Goal: Task Accomplishment & Management: Use online tool/utility

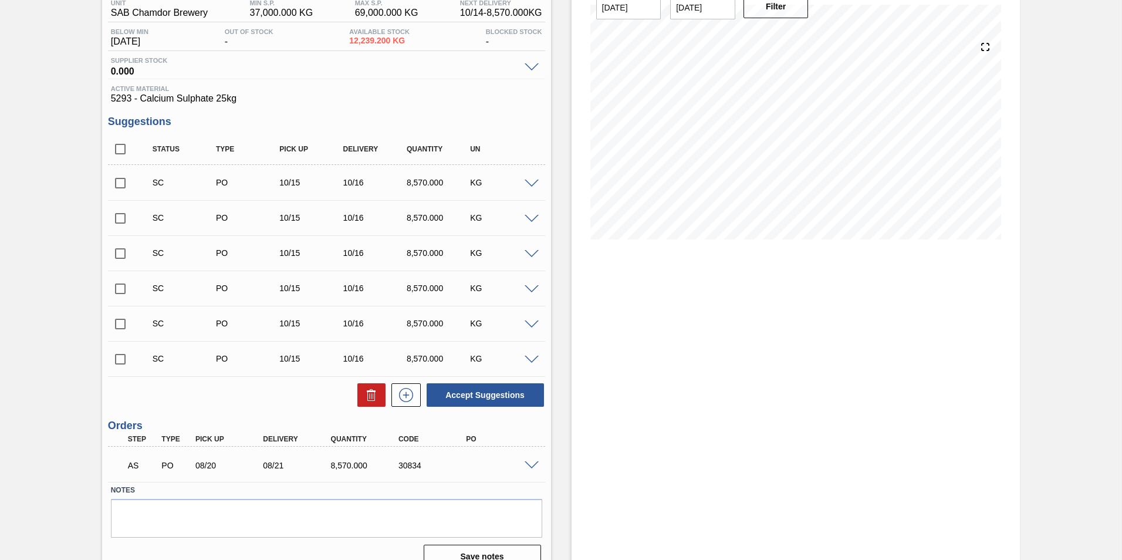
scroll to position [122, 0]
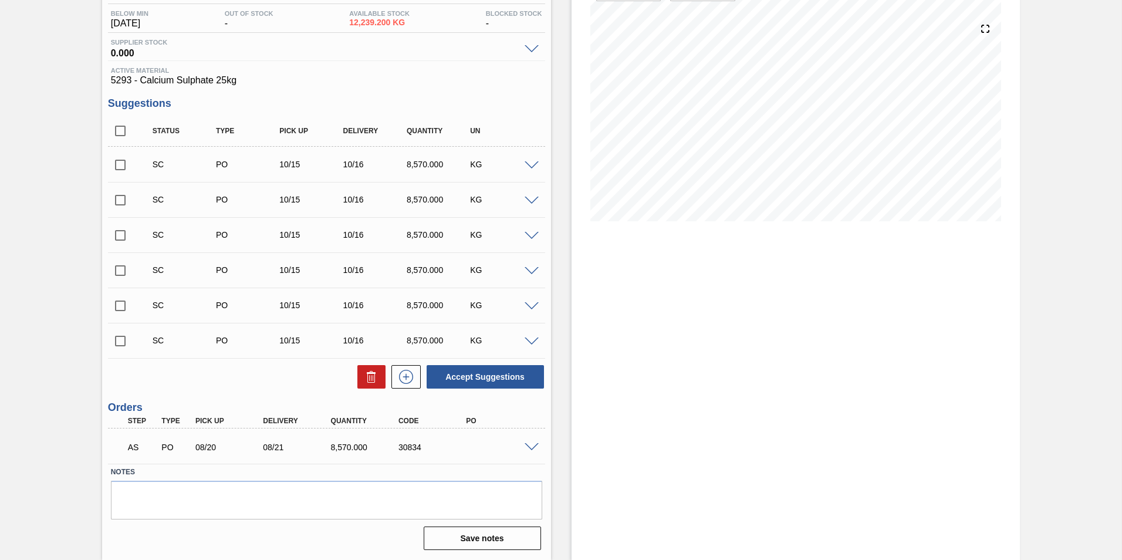
click at [531, 449] on span at bounding box center [532, 447] width 14 height 9
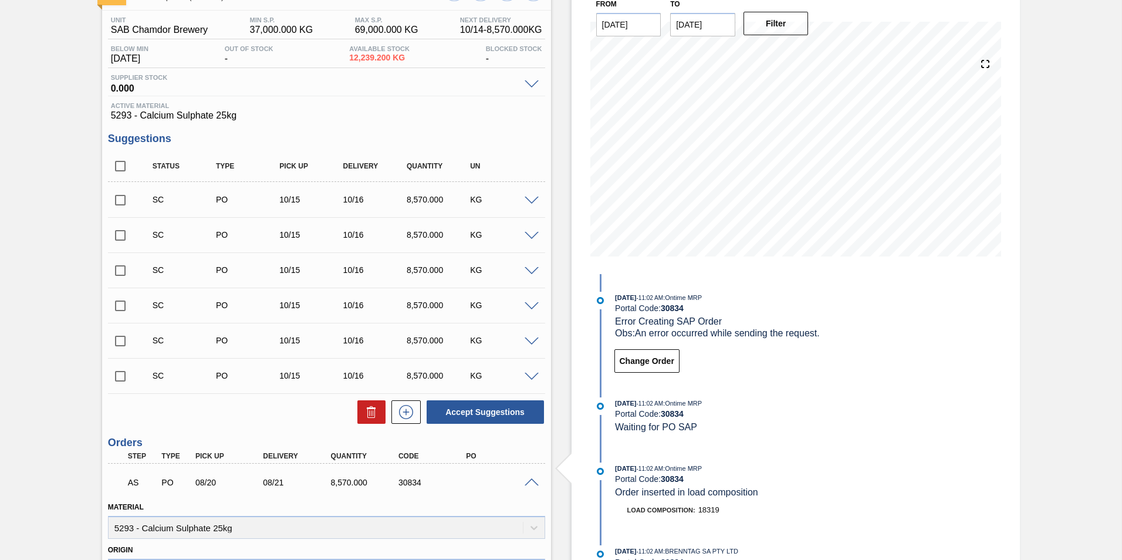
scroll to position [0, 0]
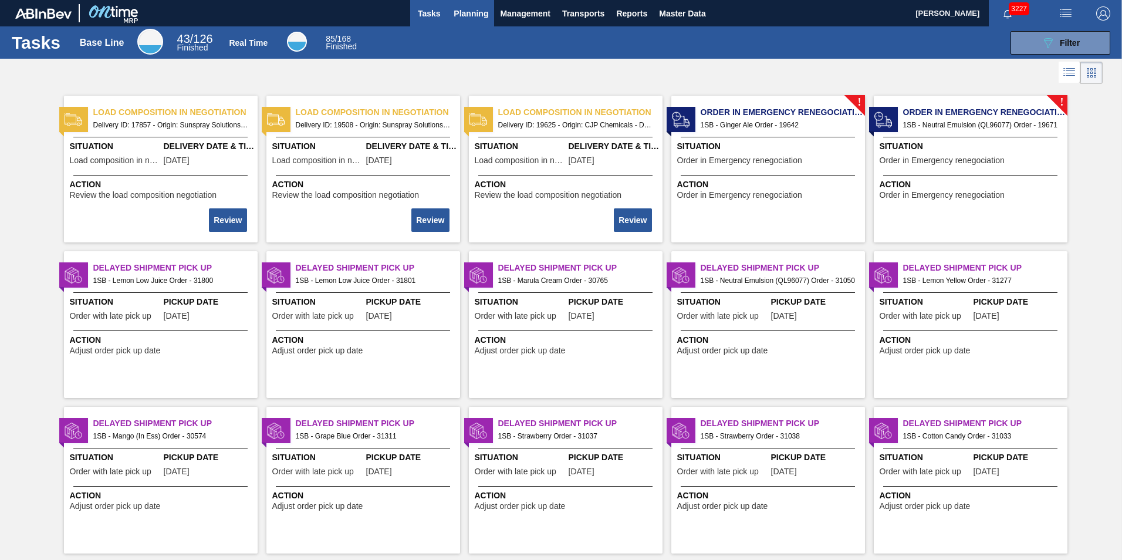
click at [475, 11] on span "Planning" at bounding box center [471, 13] width 35 height 14
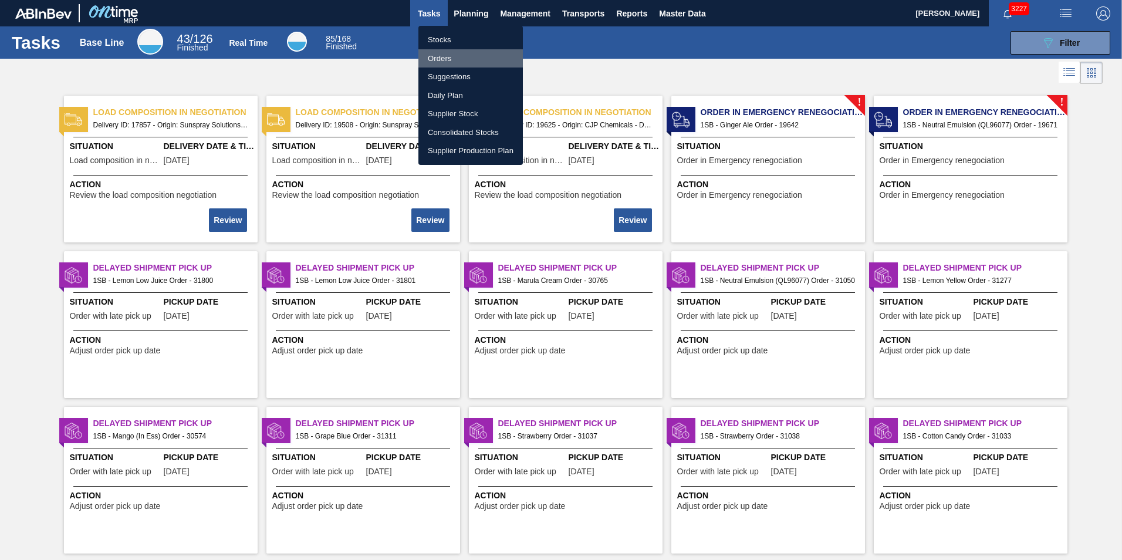
click at [442, 57] on li "Orders" at bounding box center [470, 58] width 104 height 19
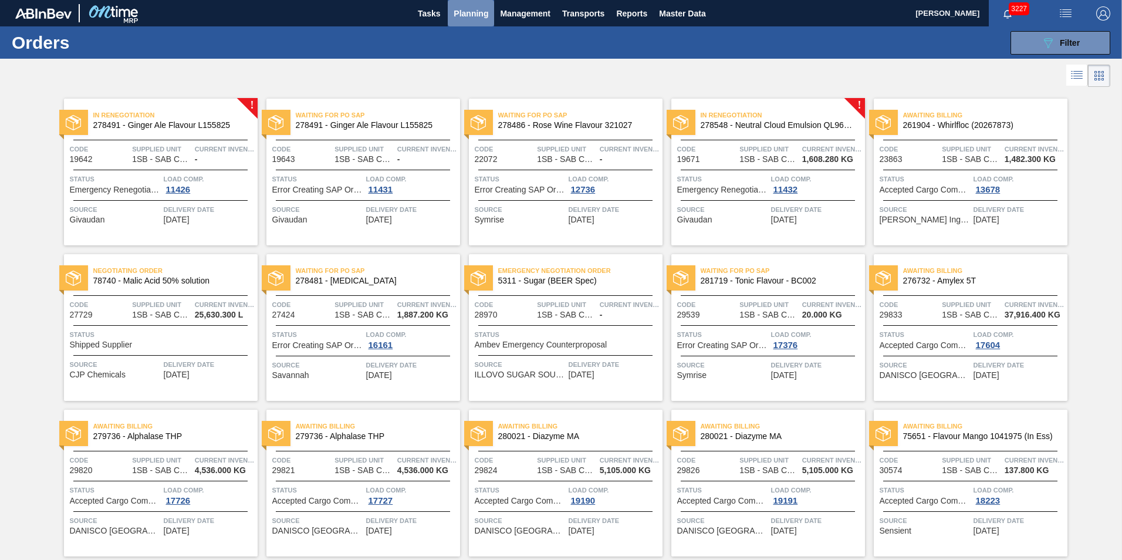
click at [472, 10] on span "Planning" at bounding box center [471, 13] width 35 height 14
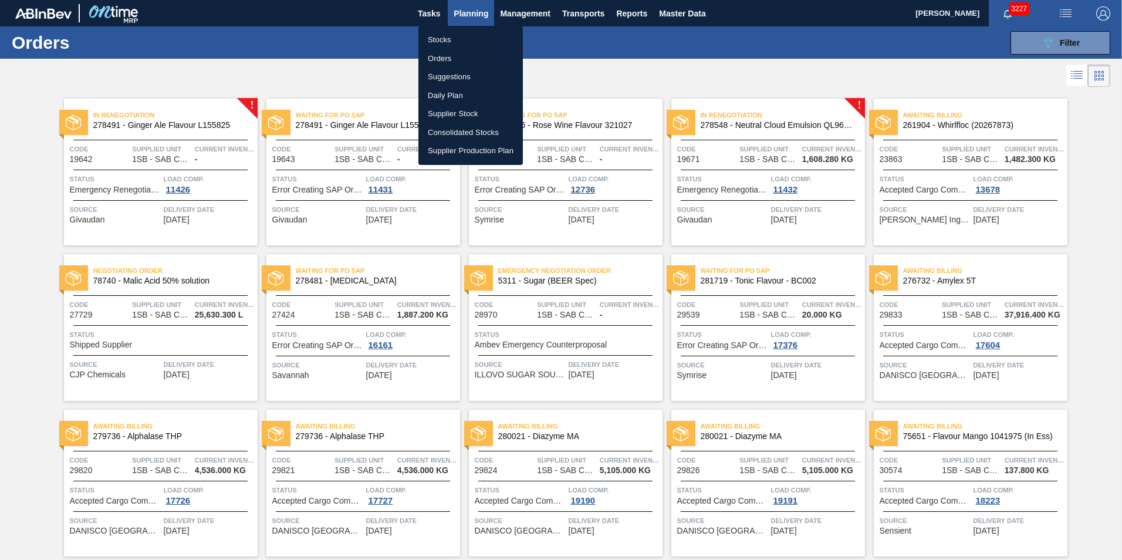
click at [439, 53] on li "Orders" at bounding box center [470, 58] width 104 height 19
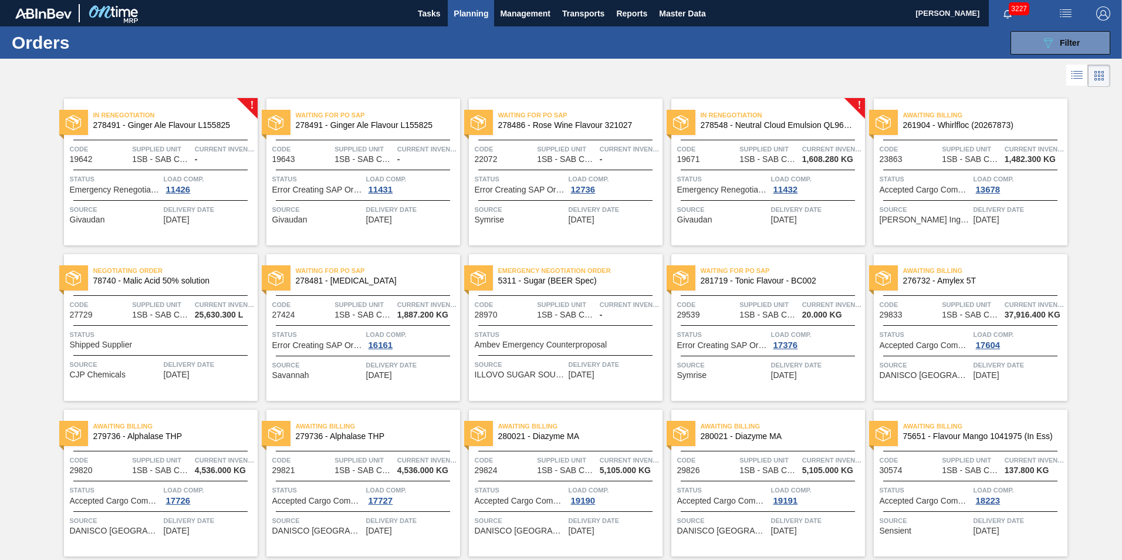
click at [471, 11] on span "Planning" at bounding box center [471, 13] width 35 height 14
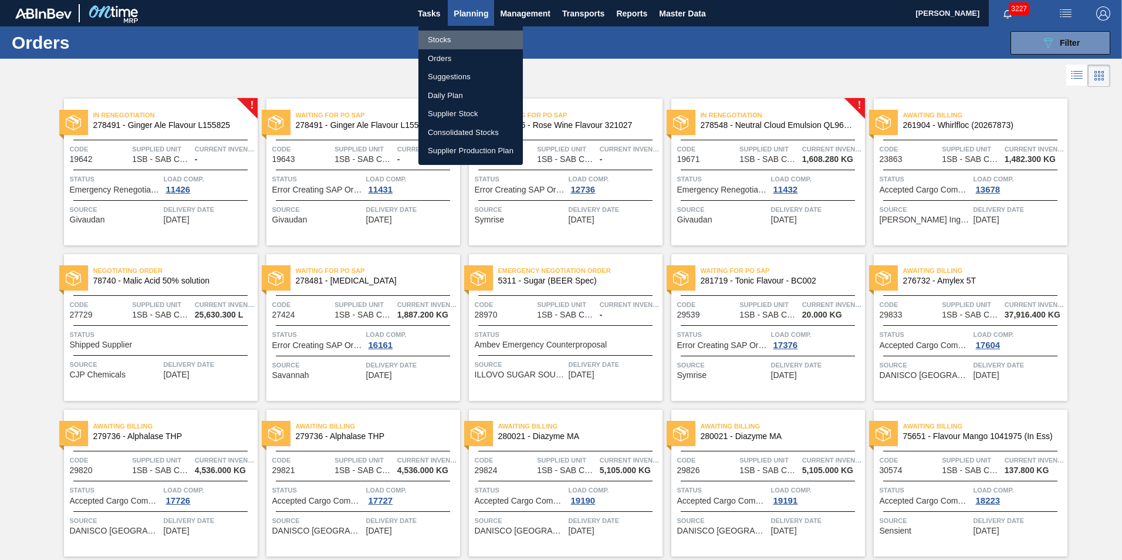
click at [444, 36] on li "Stocks" at bounding box center [470, 40] width 104 height 19
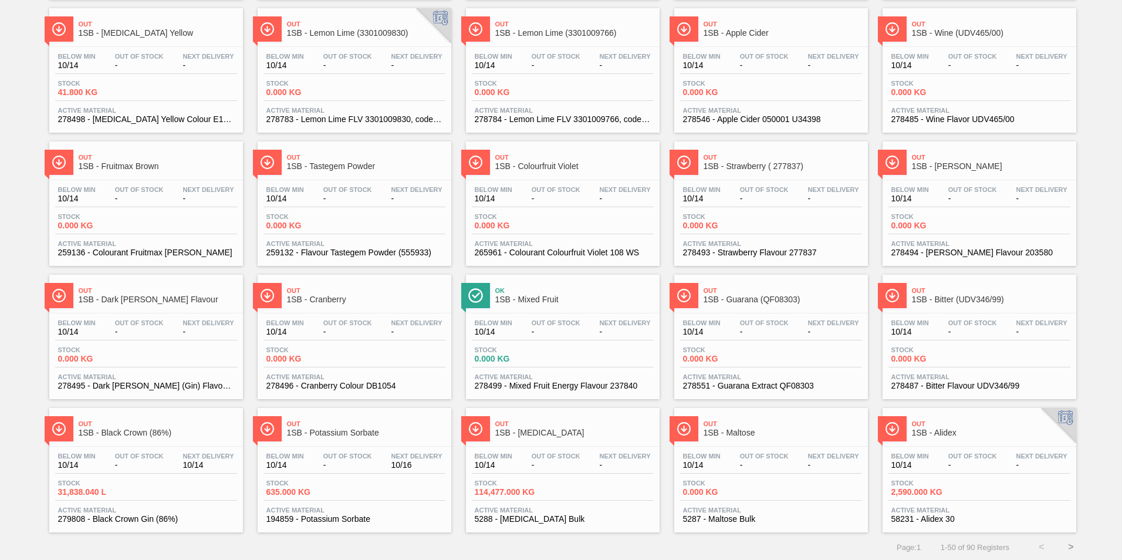
scroll to position [888, 0]
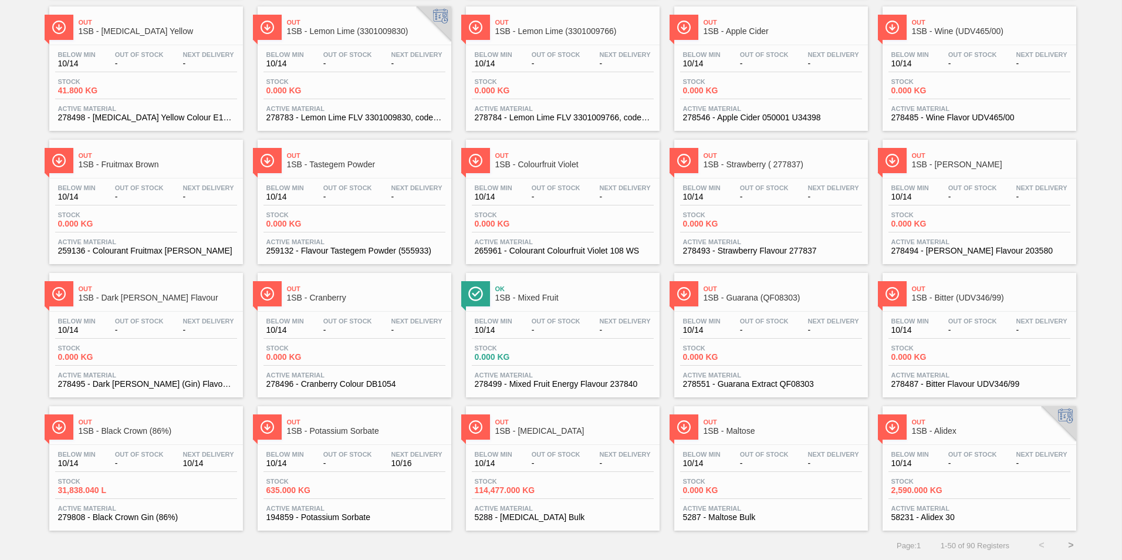
click at [563, 429] on span "1SB - [MEDICAL_DATA]" at bounding box center [574, 431] width 158 height 9
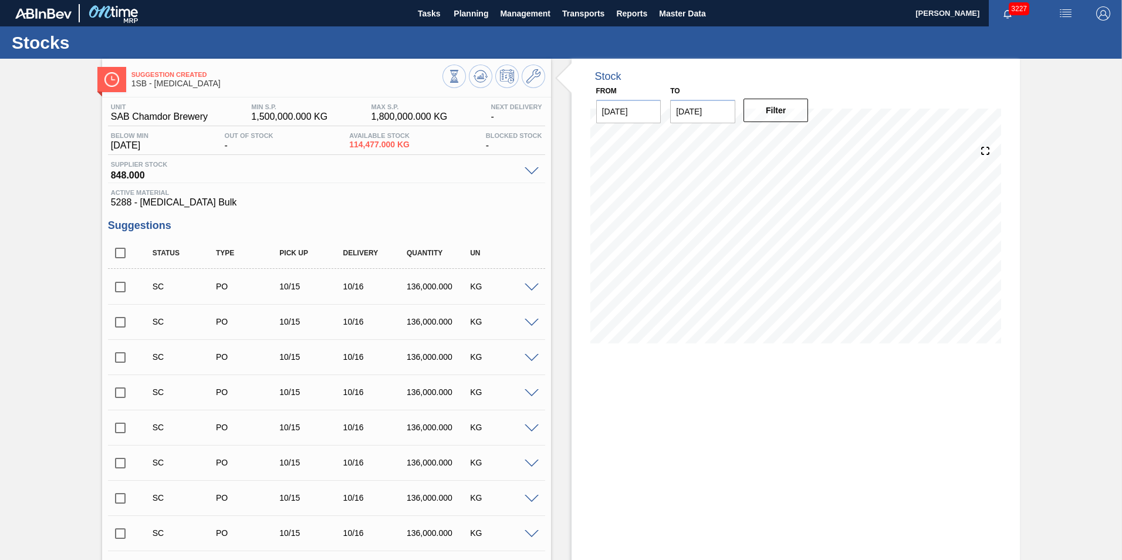
click at [122, 285] on input "checkbox" at bounding box center [120, 287] width 25 height 25
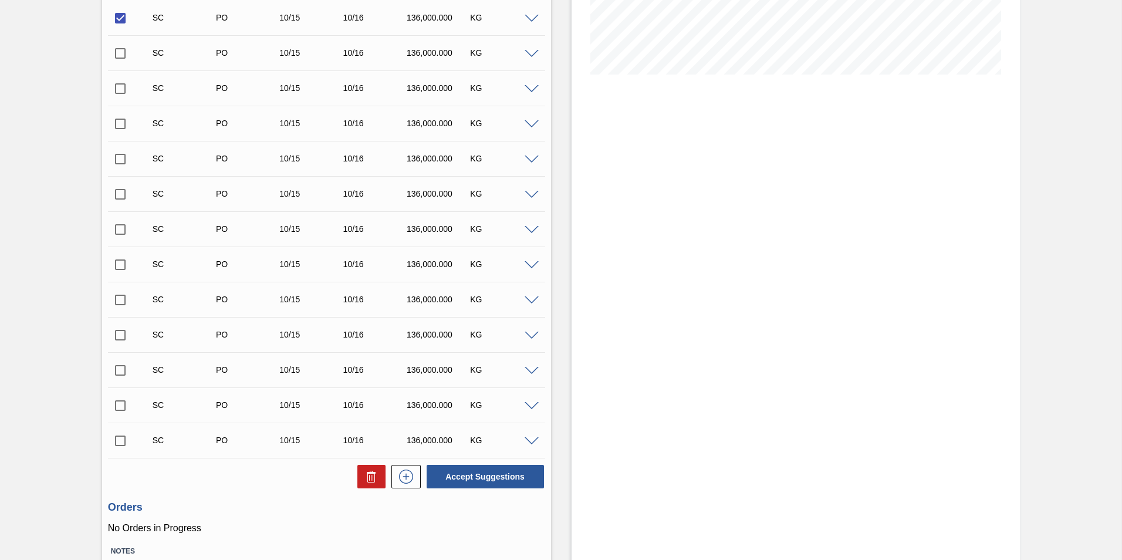
scroll to position [293, 0]
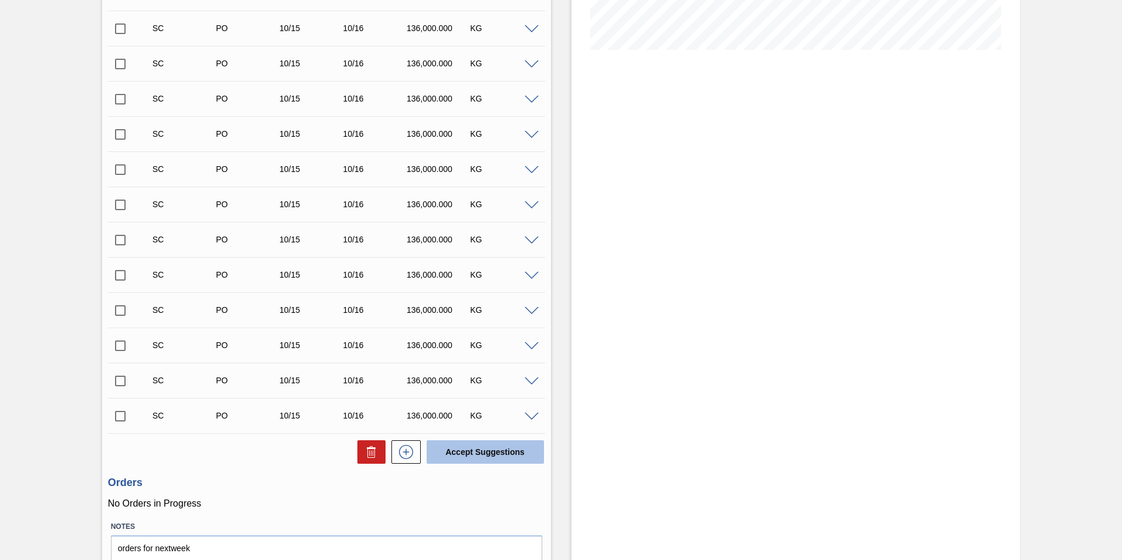
click at [488, 454] on button "Accept Suggestions" at bounding box center [485, 451] width 117 height 23
checkbox input "false"
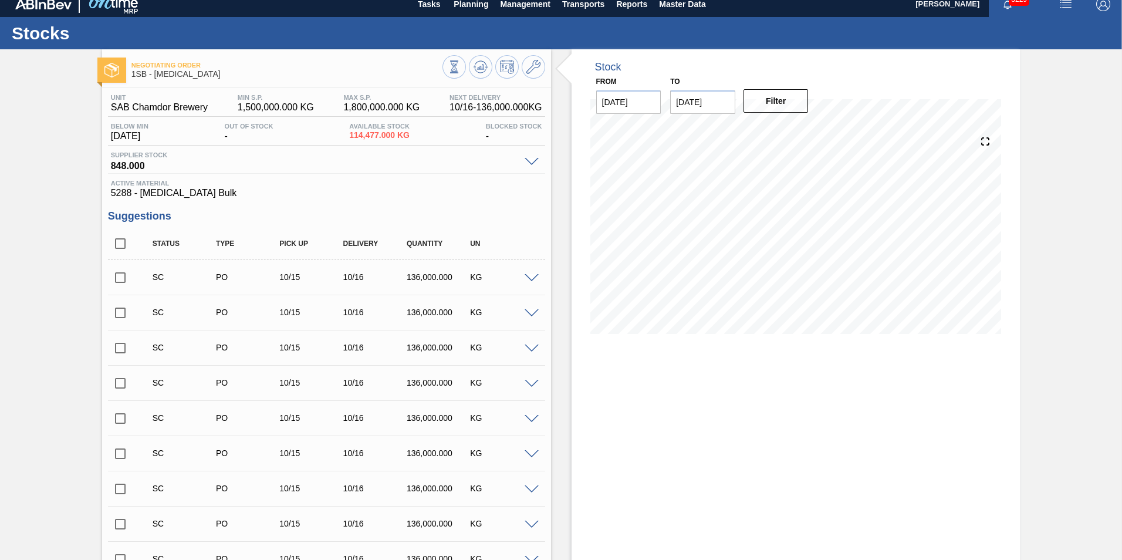
scroll to position [0, 0]
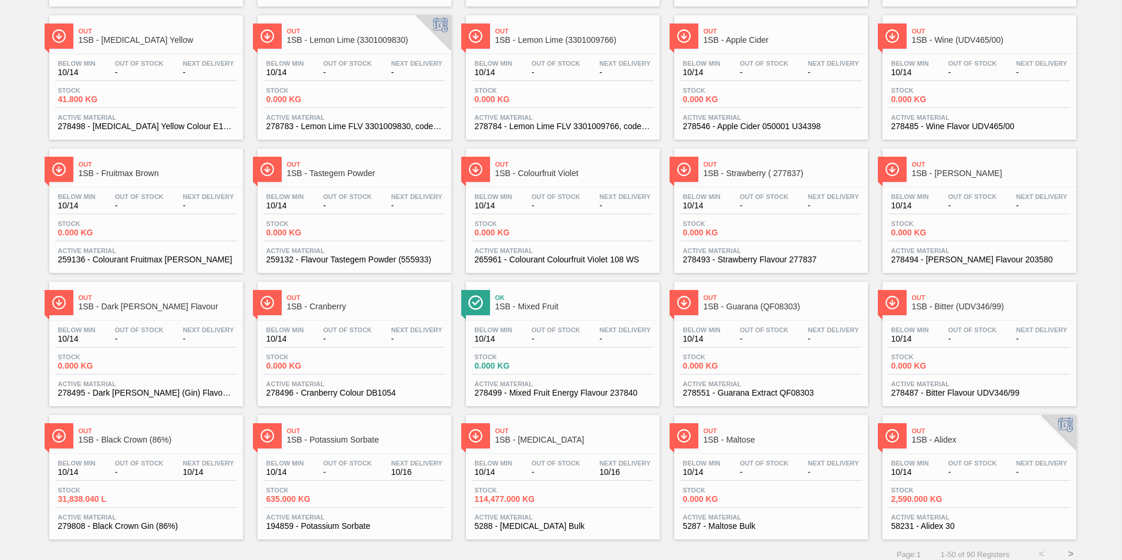
scroll to position [888, 0]
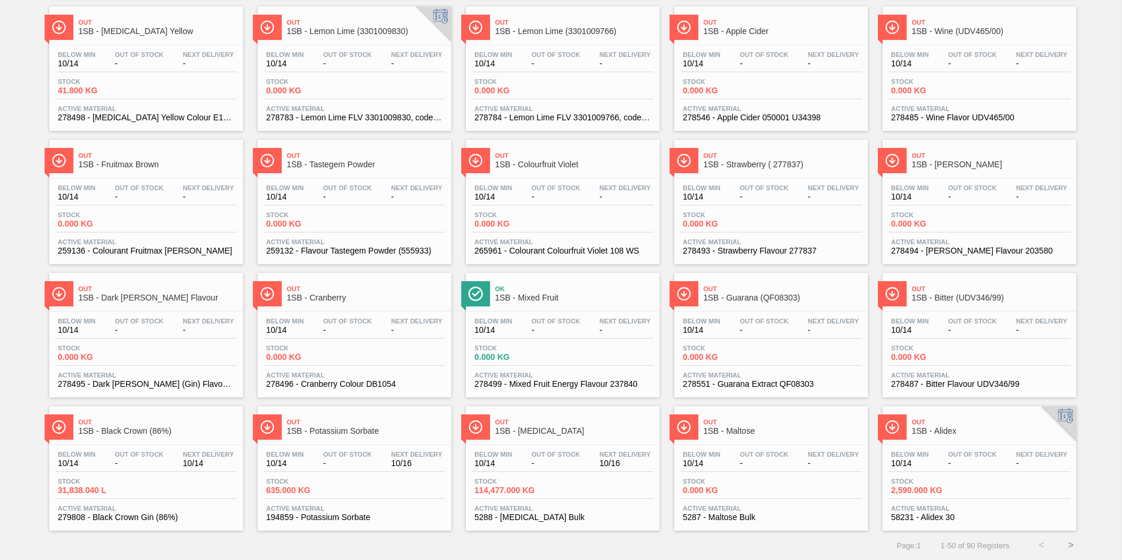
click at [960, 435] on span "1SB - Alidex" at bounding box center [991, 431] width 158 height 9
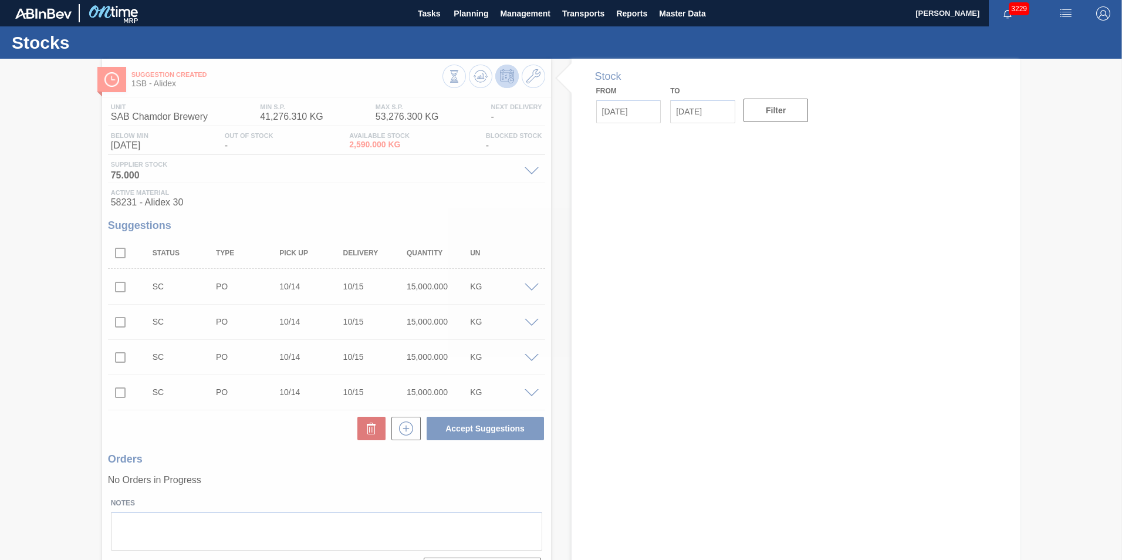
type input "[DATE]"
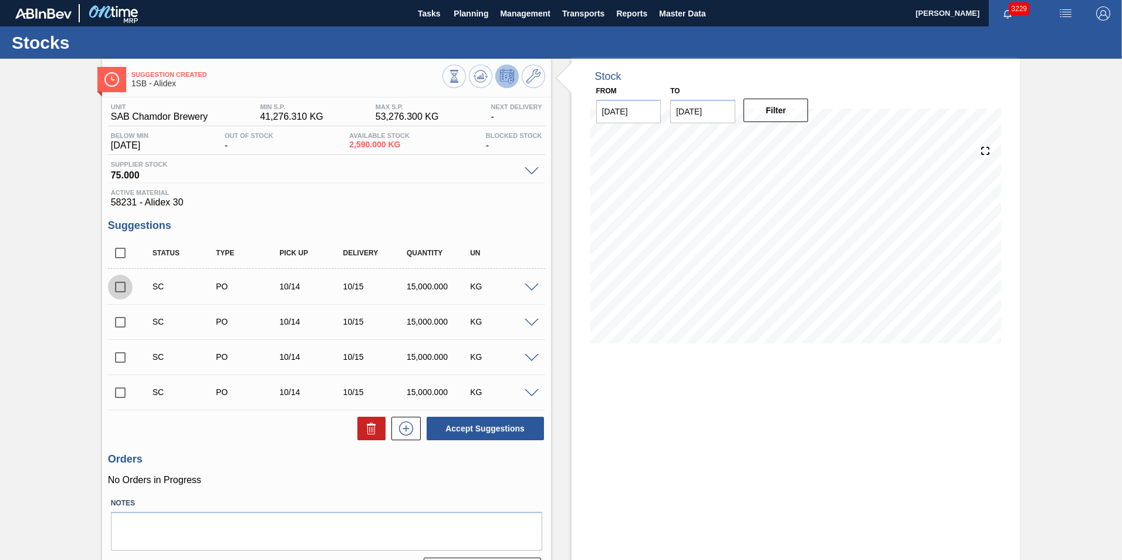
click at [120, 287] on input "checkbox" at bounding box center [120, 287] width 25 height 25
click at [482, 429] on button "Accept Suggestions" at bounding box center [485, 428] width 117 height 23
checkbox input "false"
click at [449, 75] on icon at bounding box center [454, 76] width 13 height 13
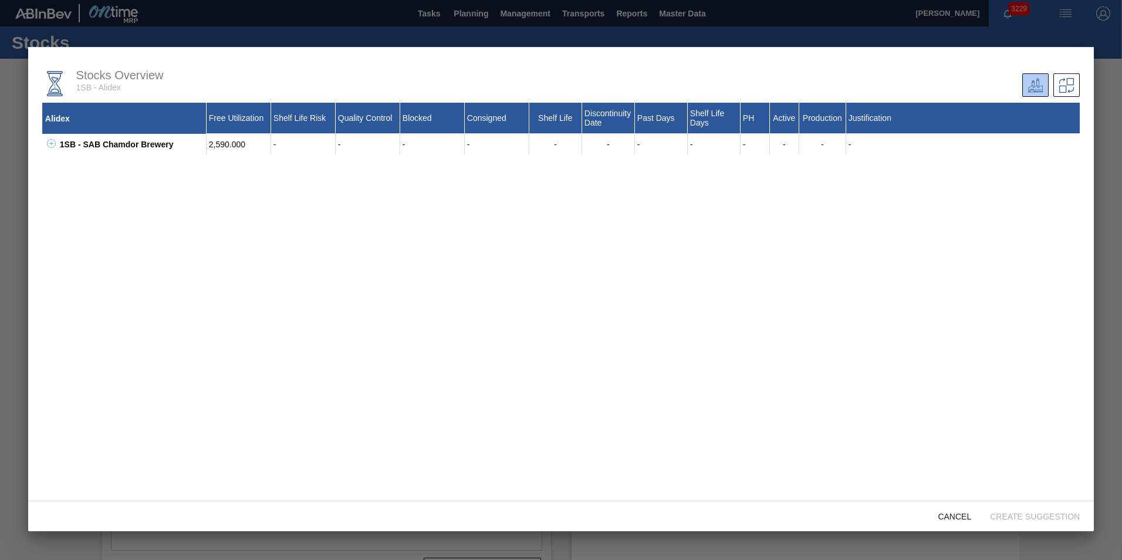
click at [294, 16] on div at bounding box center [561, 280] width 1122 height 560
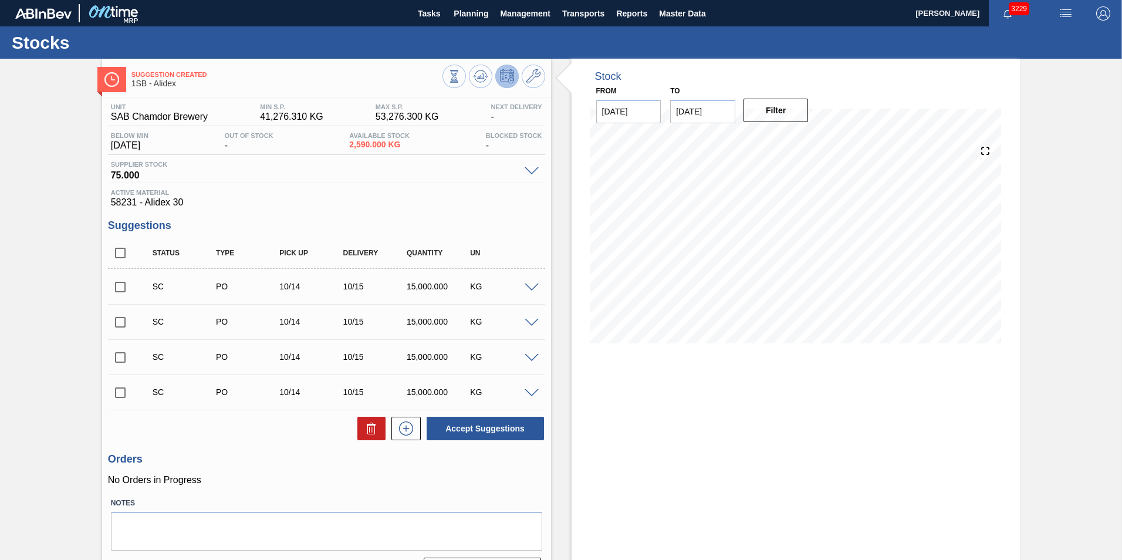
scroll to position [31, 0]
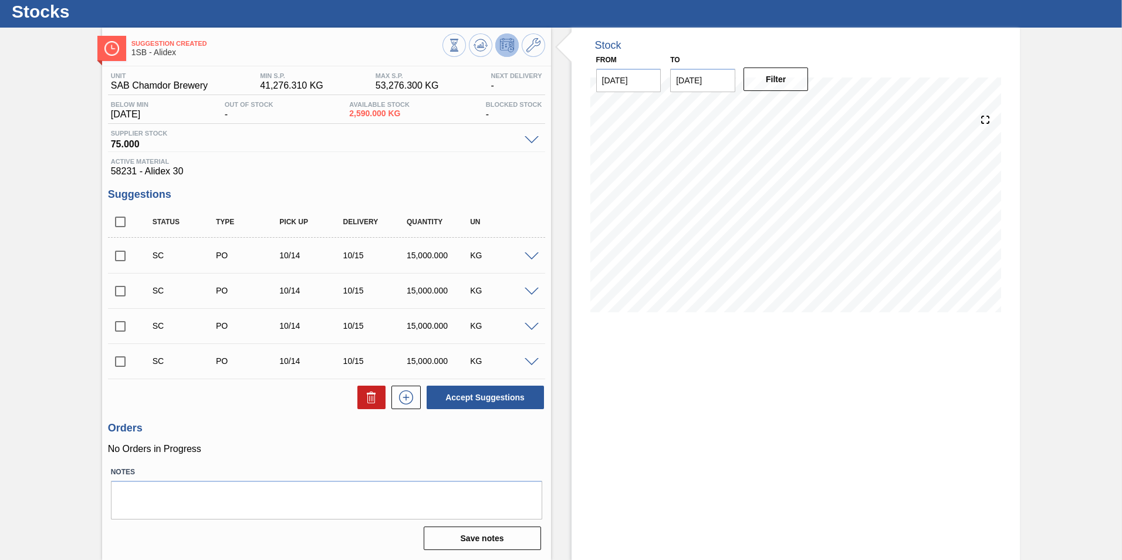
click at [529, 135] on div at bounding box center [533, 139] width 23 height 9
click at [530, 137] on span at bounding box center [532, 140] width 14 height 9
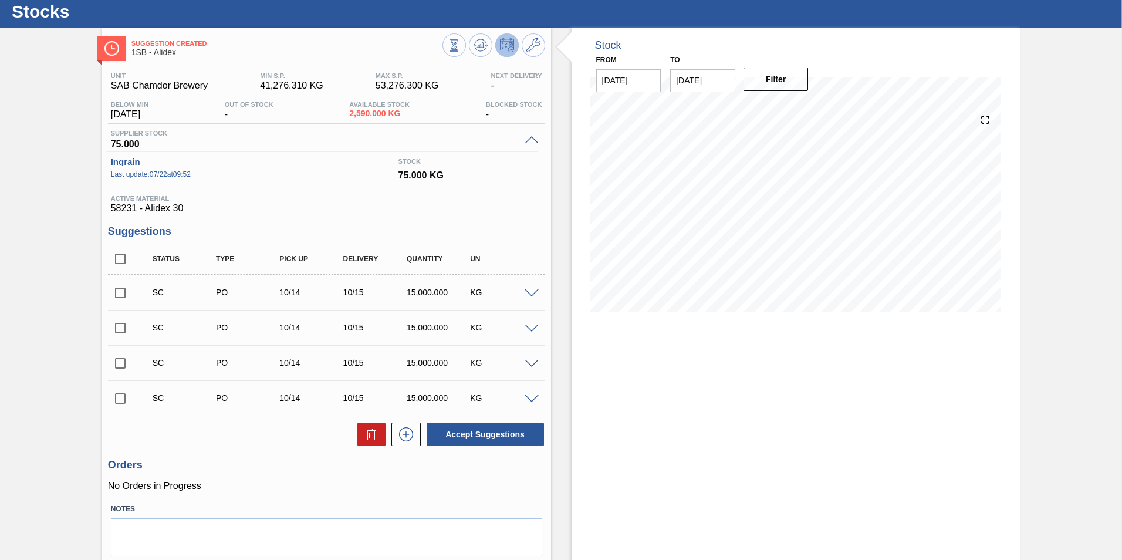
click at [530, 137] on span at bounding box center [532, 140] width 14 height 9
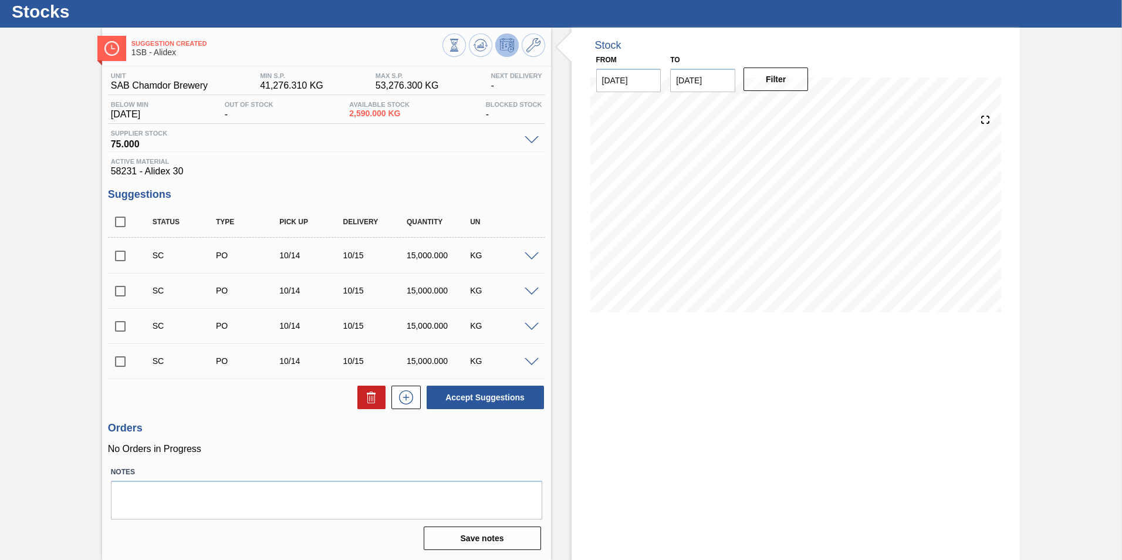
click at [118, 254] on input "checkbox" at bounding box center [120, 255] width 25 height 25
click at [461, 396] on button "Accept Suggestions" at bounding box center [485, 396] width 117 height 23
checkbox input "false"
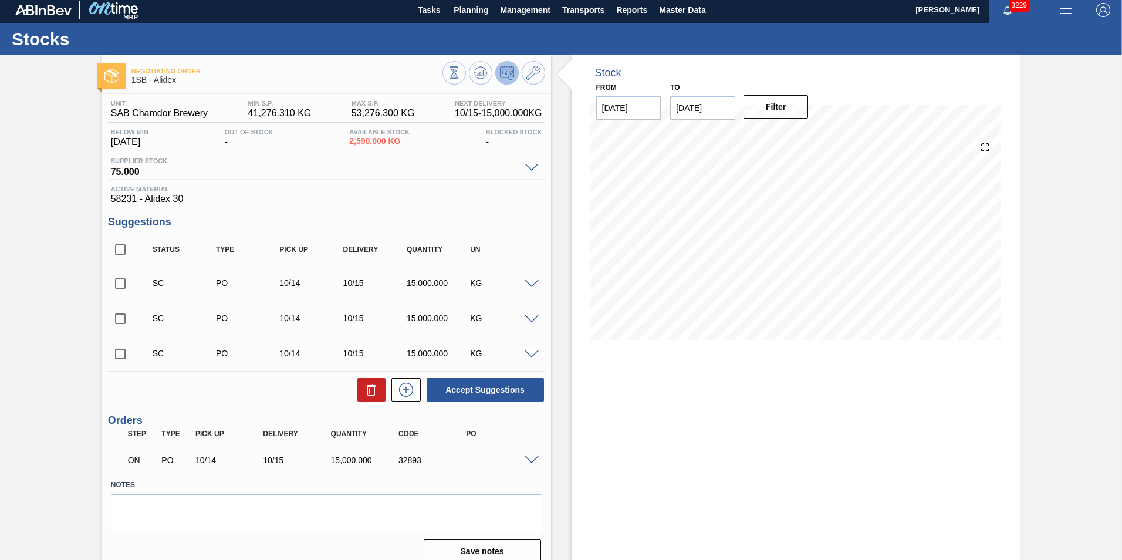
scroll to position [0, 0]
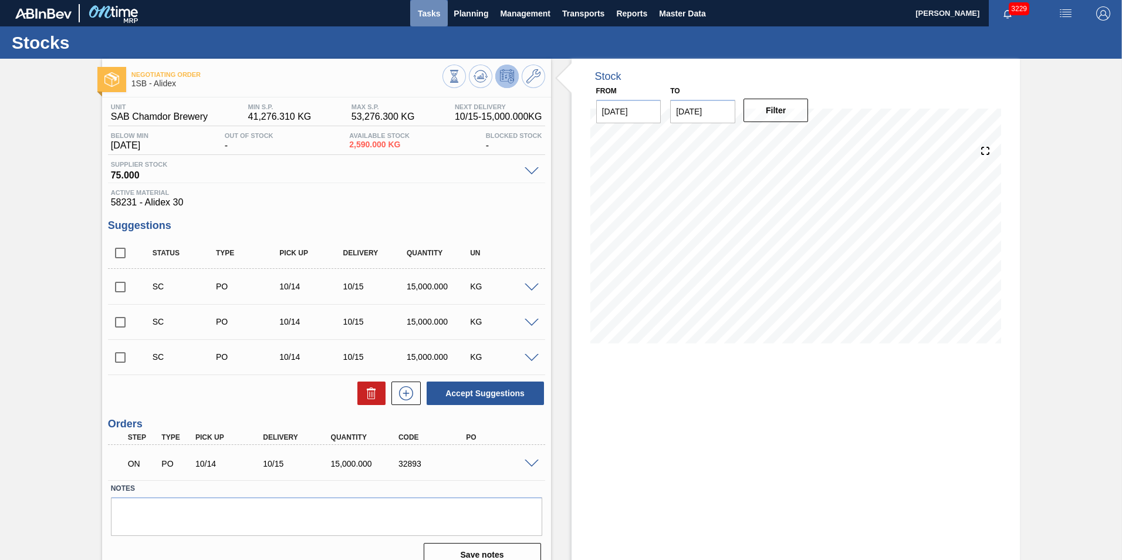
click at [433, 15] on span "Tasks" at bounding box center [429, 13] width 26 height 14
